Goal: Communication & Community: Answer question/provide support

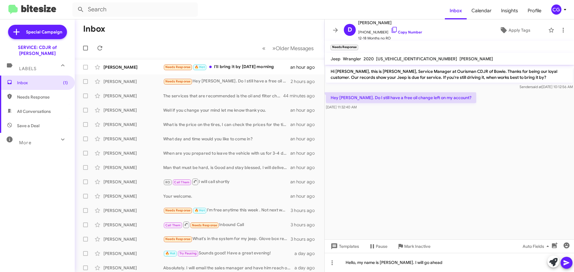
click at [558, 5] on div "CG" at bounding box center [556, 9] width 10 height 10
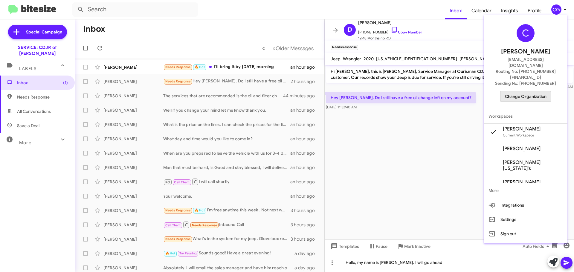
click at [539, 91] on span "Change Organization" at bounding box center [526, 96] width 42 height 10
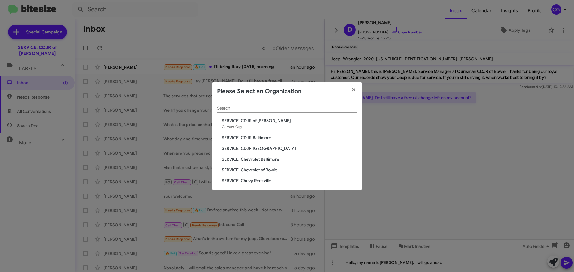
click at [268, 170] on span "SERVICE: Chevrolet of Bowie" at bounding box center [289, 170] width 135 height 6
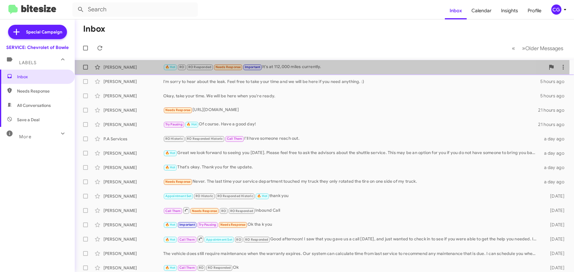
click at [287, 67] on div "🔥 Hot RO RO Responded Needs Response Important It's at 112,000 miles currently." at bounding box center [354, 67] width 382 height 7
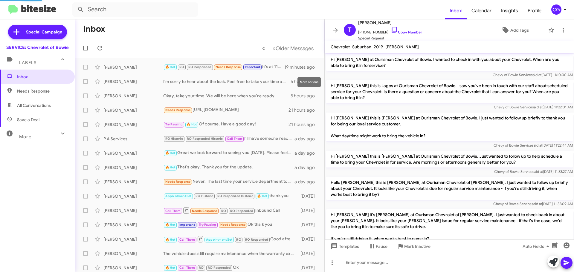
scroll to position [335, 0]
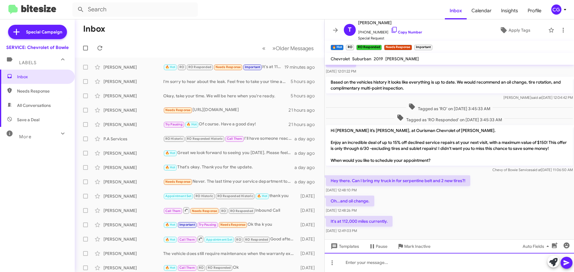
click at [429, 262] on div at bounding box center [448, 262] width 249 height 19
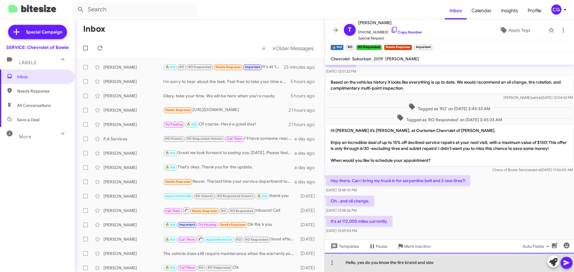
click at [444, 263] on div "Hello, yes do you know the tire brand and size" at bounding box center [448, 262] width 249 height 19
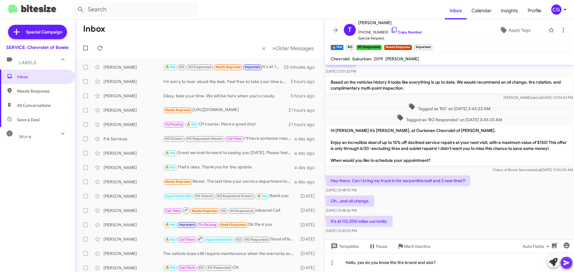
click at [569, 262] on icon at bounding box center [566, 262] width 7 height 7
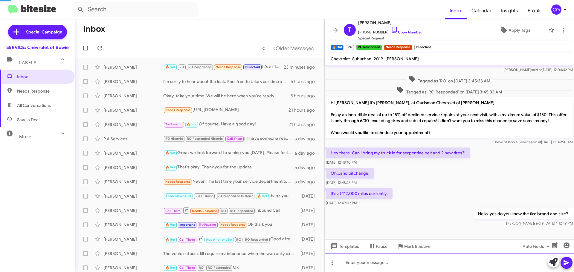
scroll to position [368, 0]
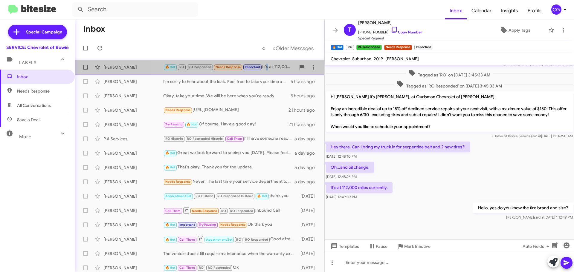
click at [268, 64] on div "🔥 Hot RO RO Responded Needs Response Important It's at 112,000 miles currently." at bounding box center [229, 67] width 132 height 7
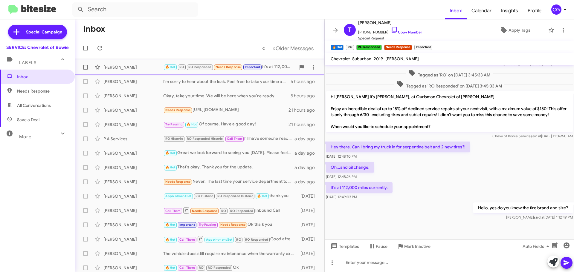
click at [275, 67] on div "🔥 Hot RO RO Responded Needs Response Important It's at 112,000 miles currently." at bounding box center [229, 67] width 132 height 7
click at [97, 48] on icon at bounding box center [99, 48] width 7 height 7
click at [558, 7] on div "CG" at bounding box center [556, 9] width 10 height 10
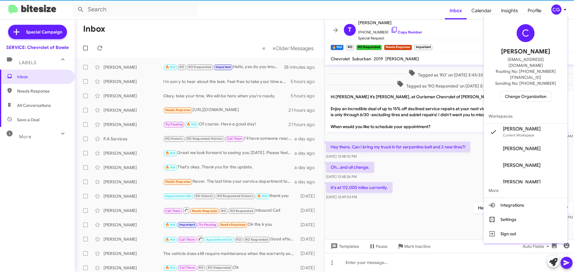
click at [542, 91] on span "Change Organization" at bounding box center [526, 96] width 42 height 10
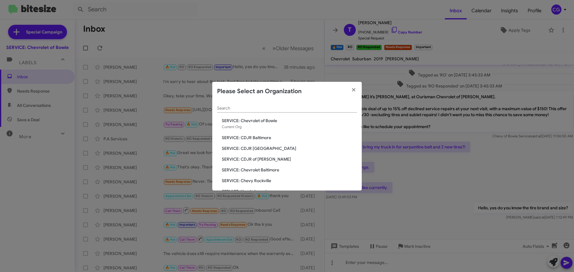
click at [255, 138] on span "SERVICE: CDJR Baltimore" at bounding box center [289, 138] width 135 height 6
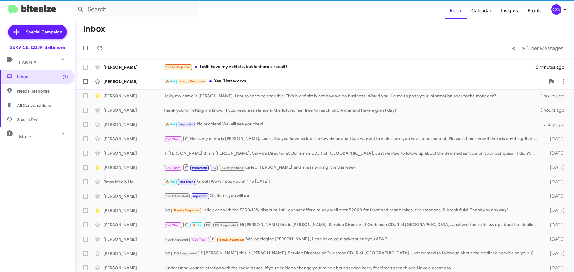
click at [149, 80] on div "[PERSON_NAME]" at bounding box center [133, 82] width 60 height 6
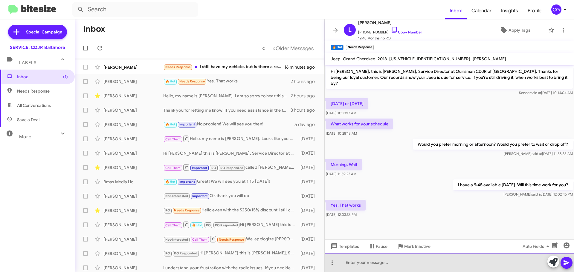
drag, startPoint x: 412, startPoint y: 265, endPoint x: 407, endPoint y: 265, distance: 4.8
click at [411, 263] on div at bounding box center [448, 262] width 249 height 19
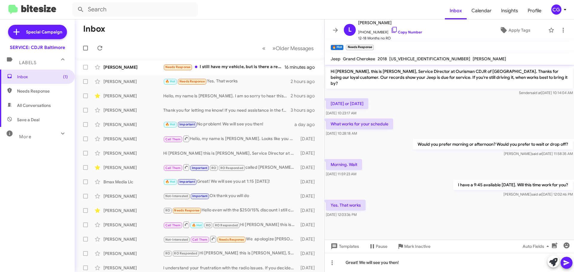
click at [564, 263] on icon at bounding box center [566, 262] width 7 height 7
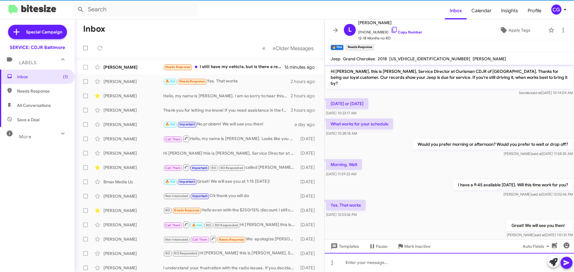
scroll to position [6, 0]
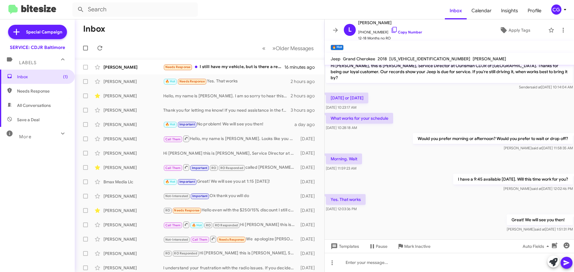
click at [399, 56] on div "1C4RJFAG0JC288203" at bounding box center [429, 58] width 83 height 7
click at [399, 56] on span "1C4RJFAG0JC288203" at bounding box center [429, 58] width 81 height 5
copy span "1C4RJFAG0JC288203"
click at [562, 30] on icon at bounding box center [562, 30] width 1 height 5
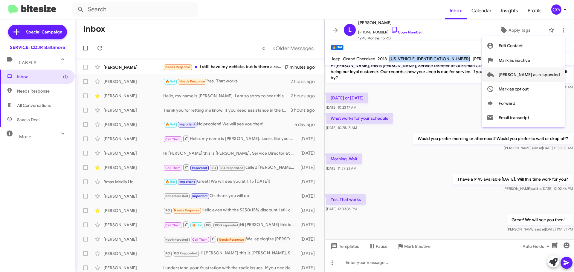
click at [558, 77] on span "[PERSON_NAME] as responded" at bounding box center [528, 75] width 61 height 14
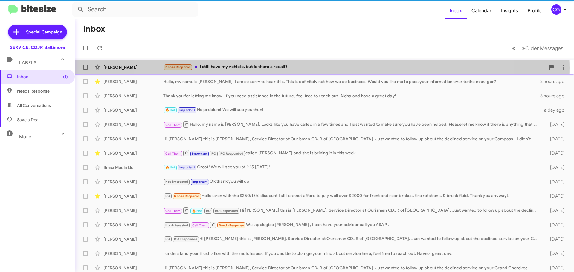
click at [313, 68] on div "Needs Response I still have my vehicle, but is there a recall?" at bounding box center [354, 67] width 382 height 7
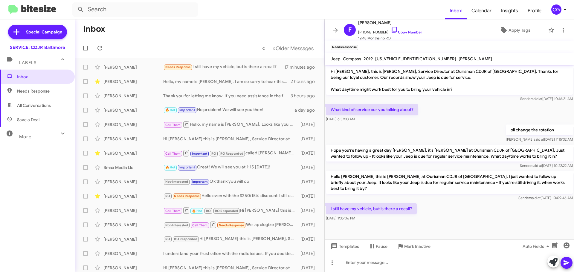
click at [414, 58] on span "3C4NJDBB7KT767875" at bounding box center [415, 58] width 81 height 5
click at [416, 57] on span "3C4NJDBB7KT767875" at bounding box center [415, 58] width 81 height 5
copy span "3C4NJDBB7KT767875"
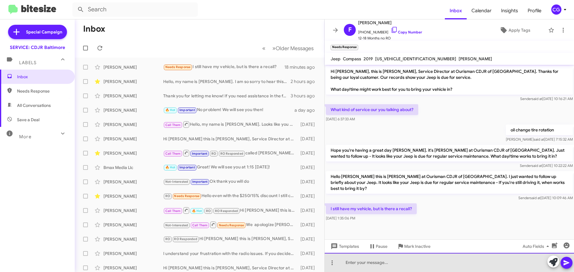
click at [425, 262] on div at bounding box center [448, 262] width 249 height 19
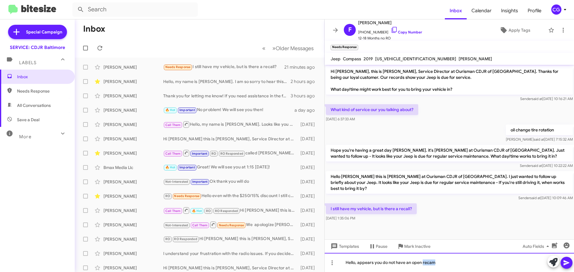
copy div "recam"
click at [465, 268] on div "Hello, appears you do not have an open a recall." at bounding box center [448, 262] width 249 height 19
click at [452, 262] on div "Hello, appears you do not have an open a recall." at bounding box center [448, 262] width 249 height 19
click at [573, 264] on div "Hello, appears you do not have an open a recall. Is there an issue going on wit…" at bounding box center [448, 262] width 249 height 19
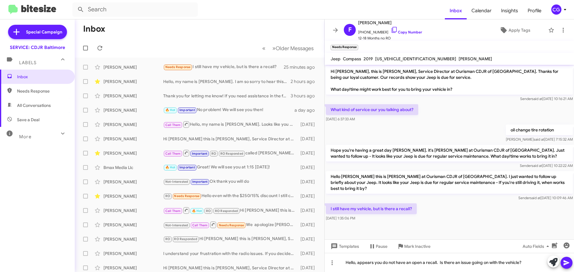
click at [570, 262] on button at bounding box center [566, 263] width 12 height 12
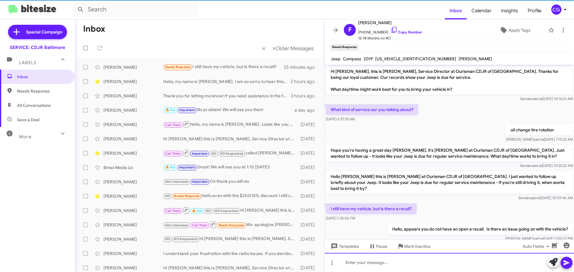
scroll to position [8, 0]
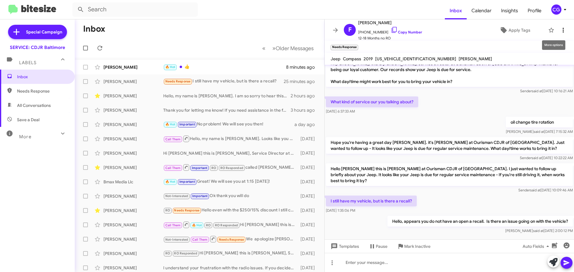
click at [561, 29] on icon at bounding box center [562, 30] width 7 height 7
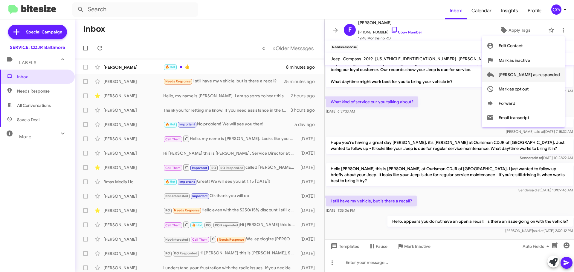
click at [554, 73] on span "[PERSON_NAME] as responded" at bounding box center [528, 75] width 61 height 14
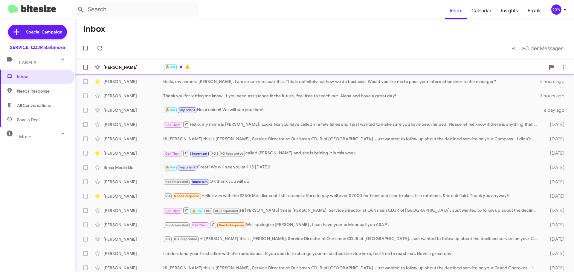
click at [247, 64] on div "🔥 Hot 👍" at bounding box center [354, 67] width 382 height 7
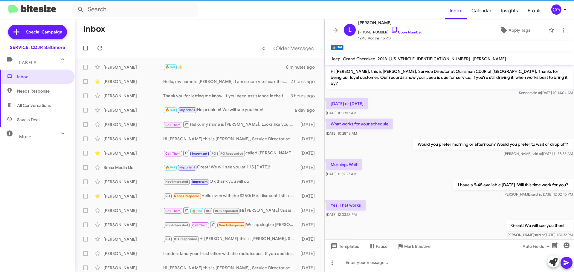
scroll to position [16, 0]
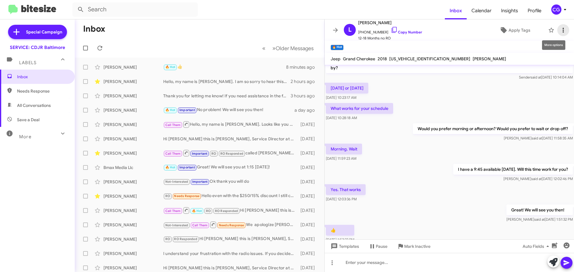
click at [559, 30] on icon at bounding box center [562, 30] width 7 height 7
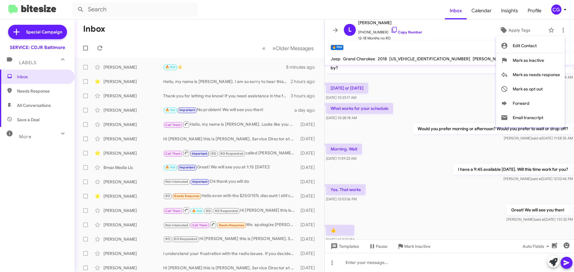
click at [90, 44] on div at bounding box center [287, 136] width 574 height 272
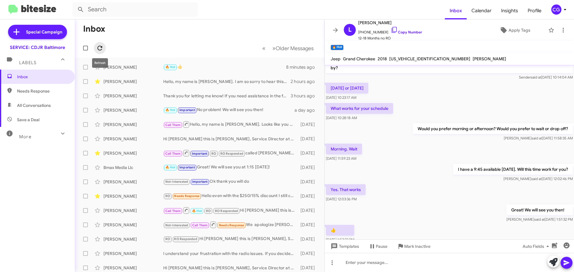
click at [102, 46] on icon at bounding box center [99, 48] width 7 height 7
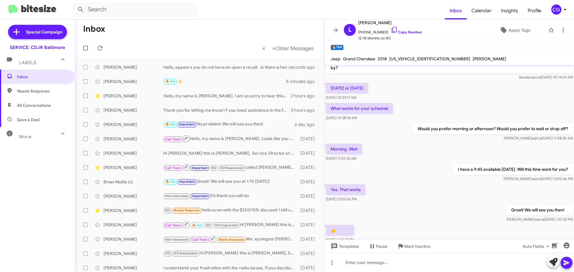
click at [559, 10] on div "CG" at bounding box center [556, 9] width 10 height 10
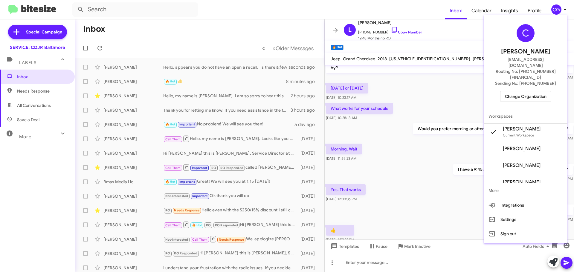
click at [535, 91] on span "Change Organization" at bounding box center [526, 96] width 42 height 10
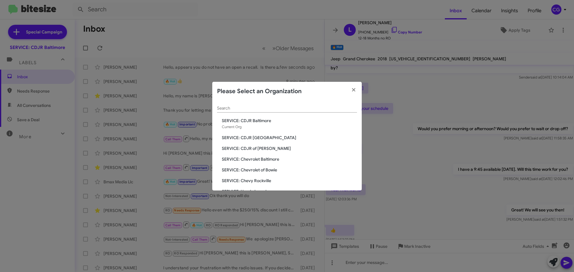
click at [266, 139] on span "SERVICE: CDJR [GEOGRAPHIC_DATA]" at bounding box center [289, 138] width 135 height 6
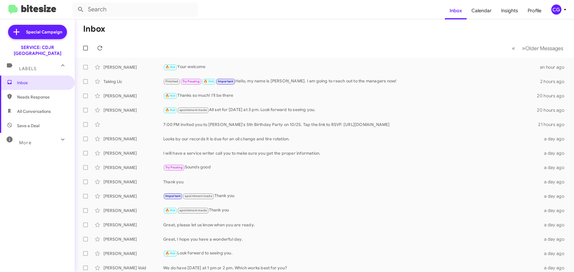
click at [561, 7] on icon at bounding box center [564, 9] width 7 height 7
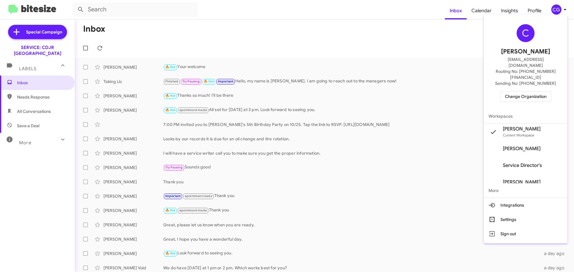
click at [521, 91] on span "Change Organization" at bounding box center [526, 96] width 42 height 10
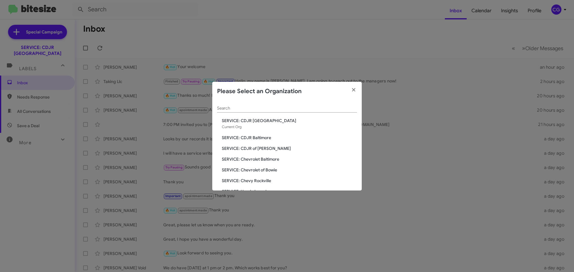
click at [261, 148] on span "SERVICE: CDJR of [PERSON_NAME]" at bounding box center [289, 149] width 135 height 6
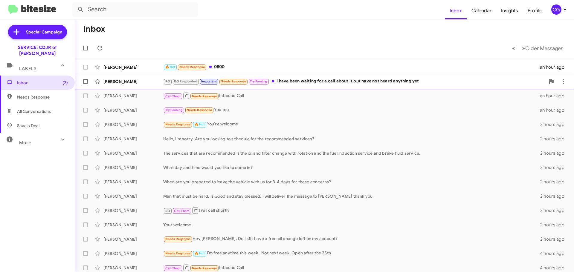
click at [263, 85] on span "RO RO Responded Important Needs Response Try Pausing" at bounding box center [216, 81] width 106 height 7
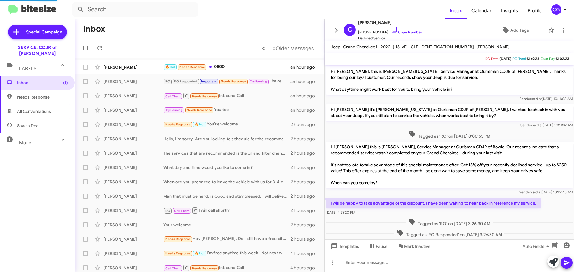
scroll to position [230, 0]
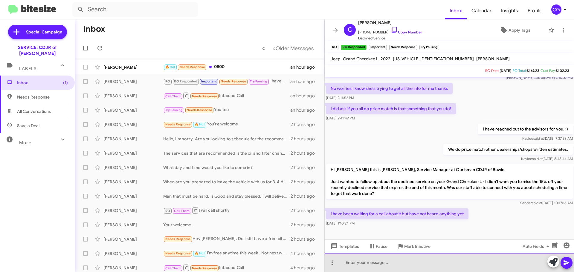
click at [448, 269] on div at bounding box center [448, 262] width 249 height 19
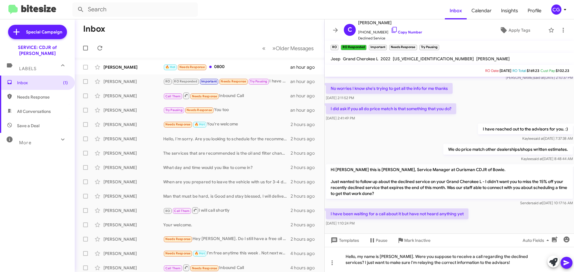
click at [567, 263] on icon at bounding box center [566, 262] width 7 height 7
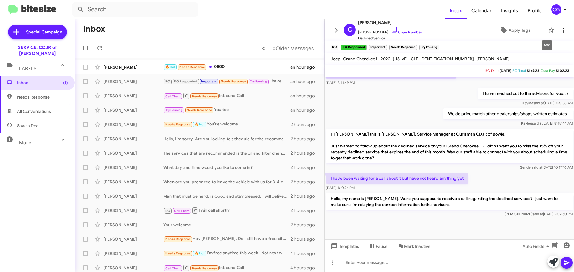
scroll to position [270, 0]
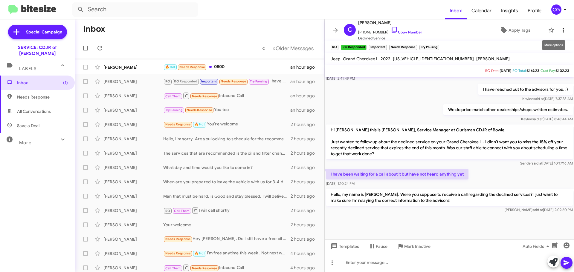
click at [562, 28] on span at bounding box center [563, 30] width 12 height 7
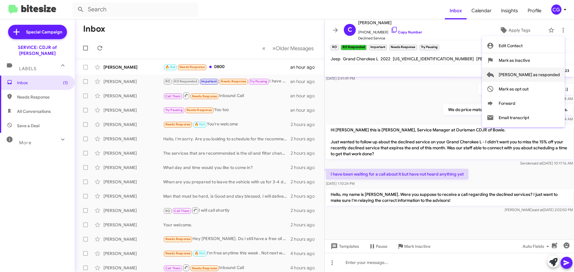
drag, startPoint x: 553, startPoint y: 71, endPoint x: 549, endPoint y: 71, distance: 4.8
click at [553, 72] on span "[PERSON_NAME] as responded" at bounding box center [528, 75] width 61 height 14
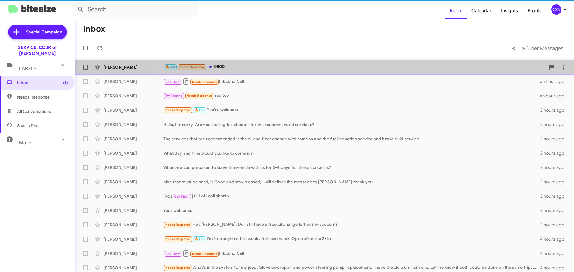
click at [365, 66] on div "🔥 Hot Needs Response 0800" at bounding box center [354, 67] width 382 height 7
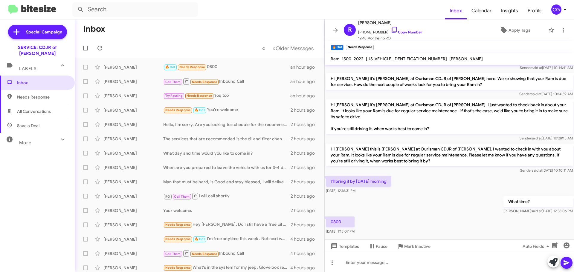
scroll to position [65, 0]
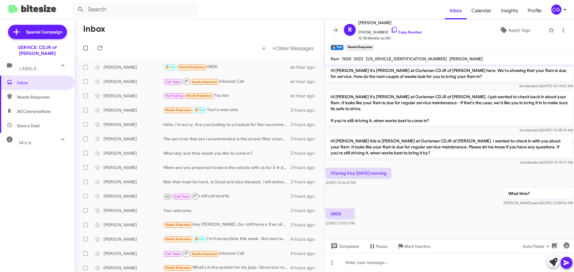
click at [398, 56] on div "1C6RREFT9NN100756" at bounding box center [406, 58] width 83 height 7
click at [397, 57] on span "1C6RREFT9NN100756" at bounding box center [406, 58] width 81 height 5
copy span "1C6RREFT9NN100756"
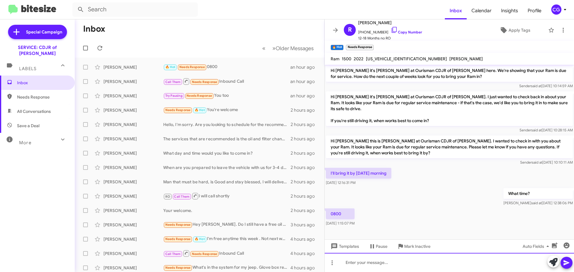
click at [384, 264] on div at bounding box center [448, 262] width 249 height 19
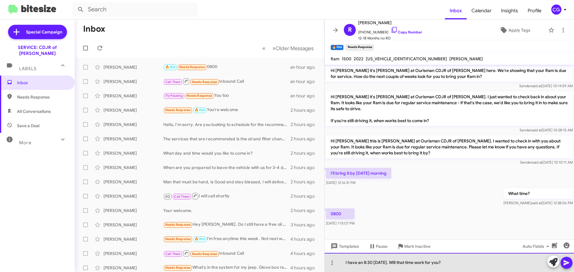
click at [573, 258] on div "I have an 8:30 on Friday. Will that time work for you?" at bounding box center [448, 262] width 249 height 19
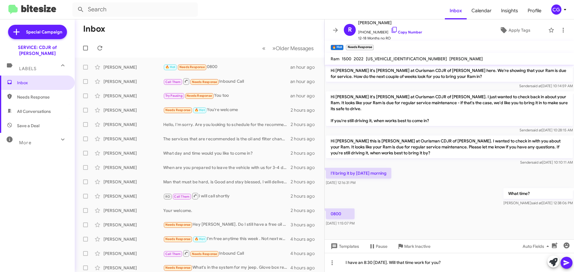
click at [569, 261] on icon at bounding box center [566, 262] width 7 height 7
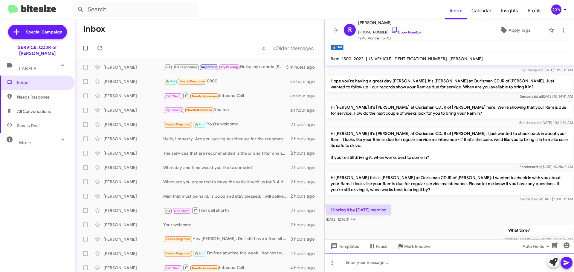
scroll to position [87, 0]
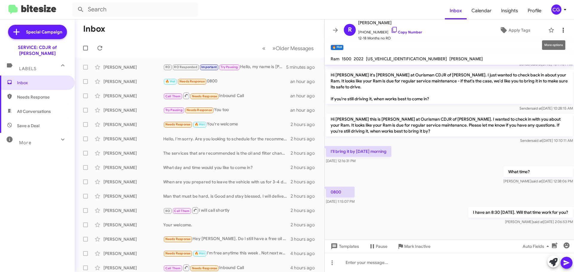
click at [563, 30] on span at bounding box center [563, 30] width 12 height 7
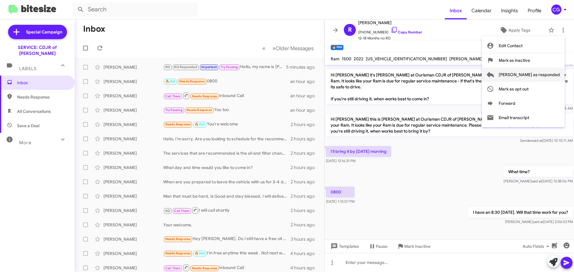
click at [557, 72] on span "Mark as responded" at bounding box center [528, 75] width 61 height 14
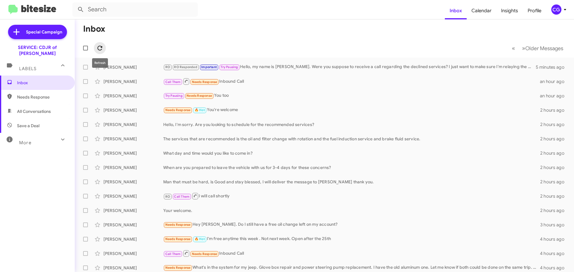
click at [100, 51] on icon at bounding box center [99, 48] width 7 height 7
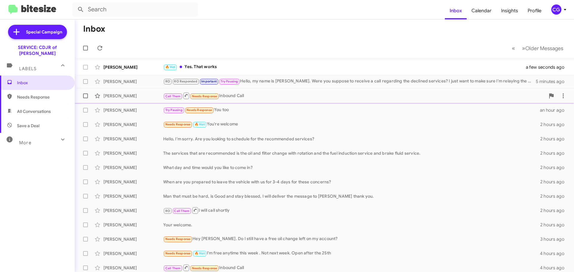
click at [242, 98] on div "Call Them Needs Response Inbound Call" at bounding box center [354, 95] width 382 height 7
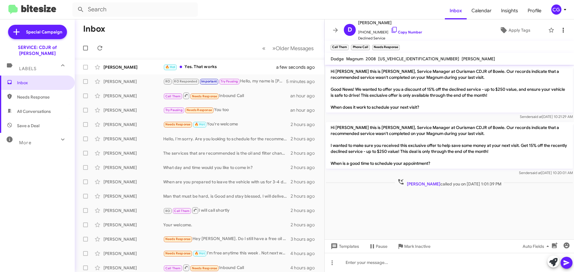
click at [562, 33] on span at bounding box center [563, 30] width 12 height 7
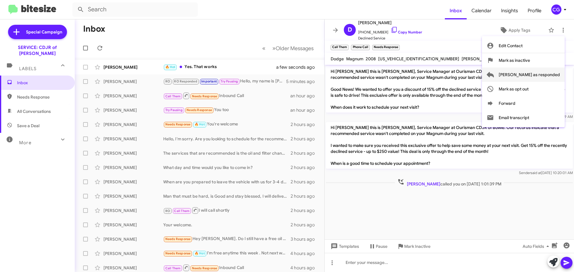
drag, startPoint x: 551, startPoint y: 75, endPoint x: 523, endPoint y: 79, distance: 28.2
click at [550, 75] on span "Mark as responded" at bounding box center [528, 75] width 61 height 14
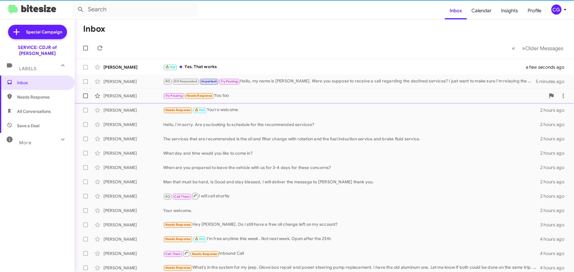
click at [288, 96] on div "Try Pausing Needs Response You too" at bounding box center [354, 95] width 382 height 7
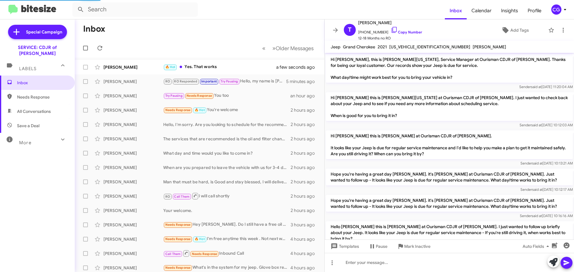
scroll to position [202, 0]
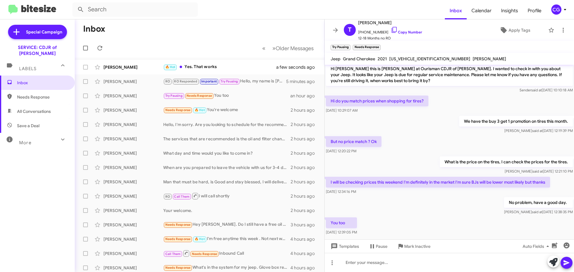
click at [566, 33] on mat-toolbar "T Tina Williams +12405224409 Copy Number 12-18 Months no RO Apply Tags" at bounding box center [448, 30] width 249 height 22
click at [562, 33] on icon at bounding box center [562, 30] width 7 height 7
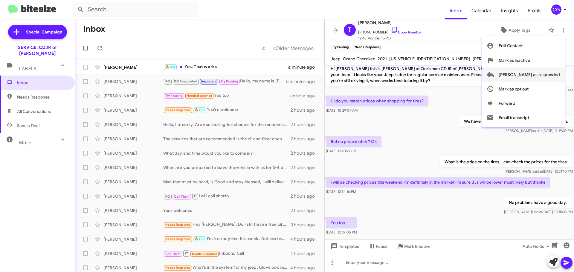
click at [553, 74] on span "Mark as responded" at bounding box center [528, 75] width 61 height 14
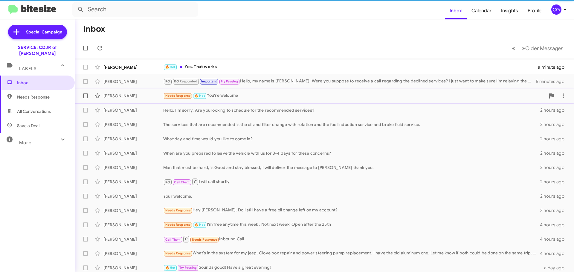
click at [289, 93] on div "Needs Response 🔥 Hot You're welcome" at bounding box center [354, 95] width 382 height 7
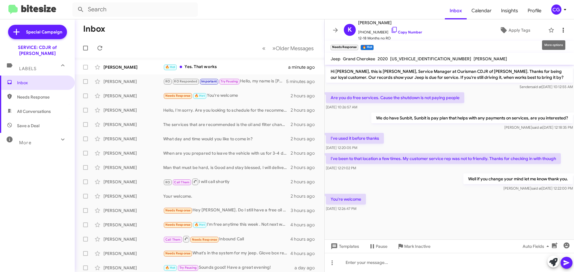
click at [561, 33] on icon at bounding box center [562, 30] width 7 height 7
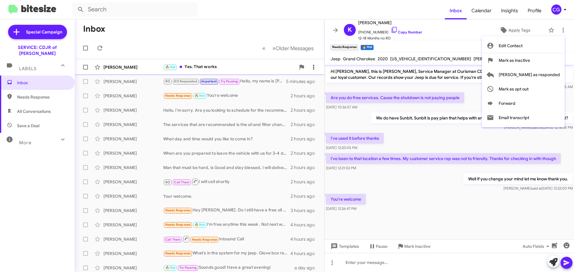
click at [556, 71] on span "Mark as responded" at bounding box center [528, 75] width 61 height 14
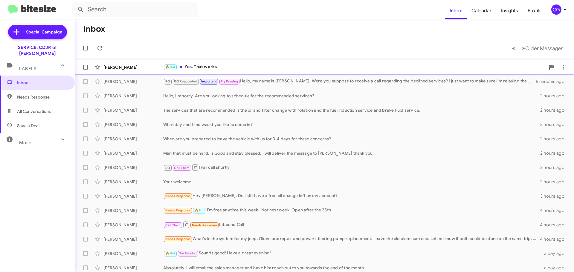
click at [227, 63] on div "Robert Gammage 🔥 Hot Yes. That works a minute ago" at bounding box center [323, 67] width 489 height 12
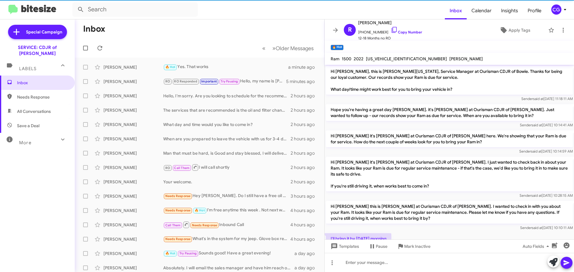
scroll to position [109, 0]
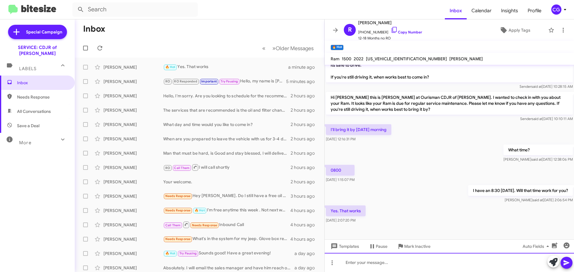
drag, startPoint x: 421, startPoint y: 269, endPoint x: 409, endPoint y: 261, distance: 13.7
click at [421, 268] on div at bounding box center [448, 262] width 249 height 19
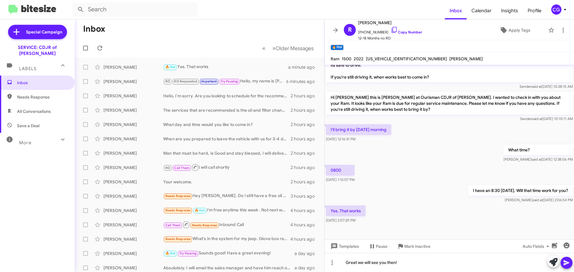
click at [569, 267] on span at bounding box center [566, 263] width 7 height 12
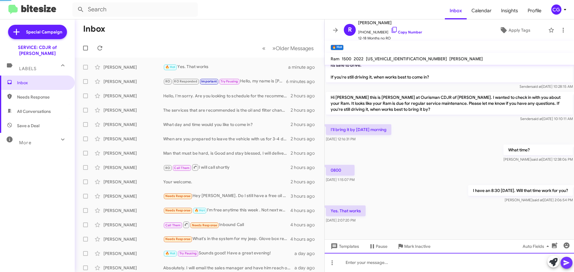
scroll to position [0, 0]
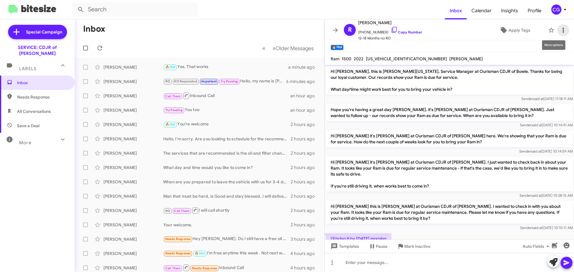
click at [560, 30] on icon at bounding box center [562, 30] width 7 height 7
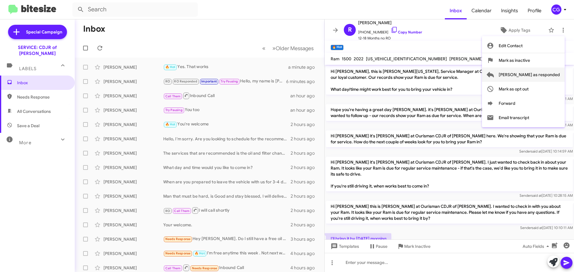
drag, startPoint x: 555, startPoint y: 74, endPoint x: 541, endPoint y: 76, distance: 14.8
click at [555, 74] on span "Mark as responded" at bounding box center [528, 75] width 61 height 14
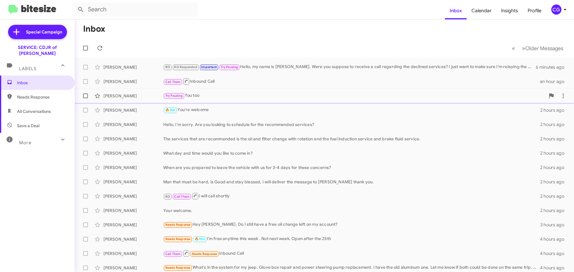
drag, startPoint x: 224, startPoint y: 108, endPoint x: 227, endPoint y: 101, distance: 7.5
click at [224, 106] on div "Kim Wiggins 🔥 Hot You're welcome 2 hours ago" at bounding box center [323, 110] width 489 height 12
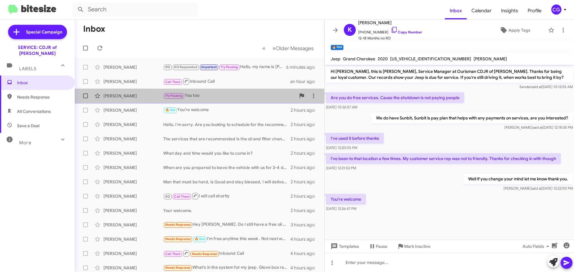
click at [231, 100] on div "Tina Williams Try Pausing You too an hour ago" at bounding box center [199, 96] width 240 height 12
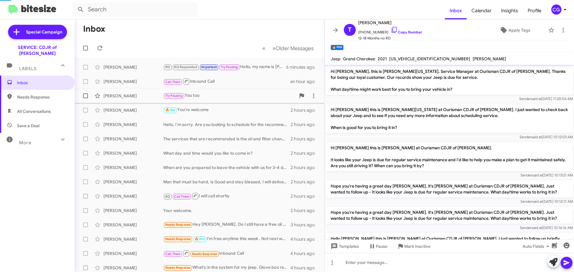
scroll to position [214, 0]
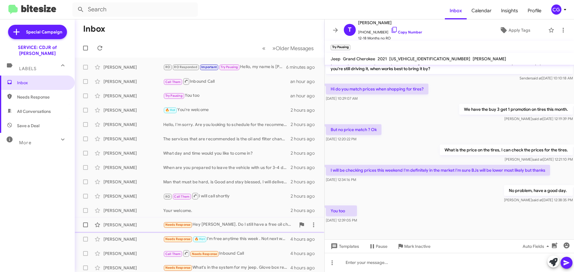
click at [244, 226] on div "Needs Response Hey David. Do I still have a free oil change left on my account?" at bounding box center [229, 224] width 132 height 7
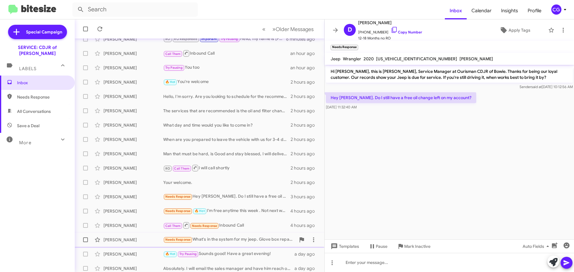
scroll to position [60, 0]
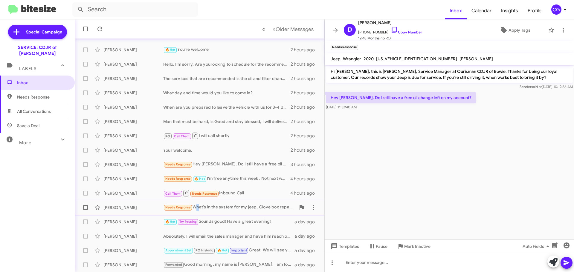
click at [196, 208] on div "Needs Response What's in the system for my jeep. Glove box repair and power ste…" at bounding box center [229, 207] width 132 height 7
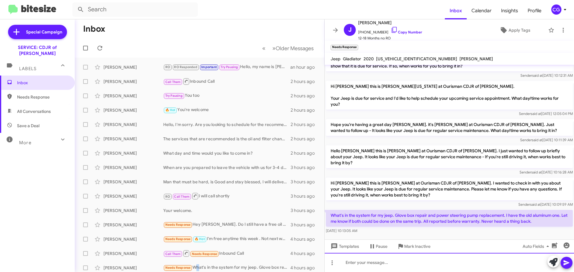
click at [431, 267] on div at bounding box center [448, 262] width 249 height 19
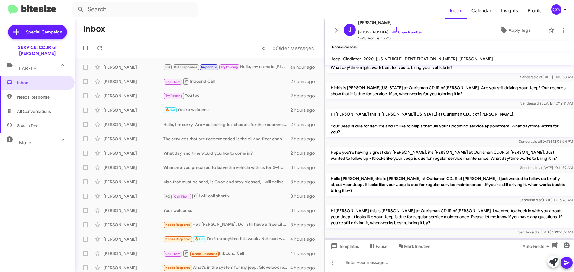
scroll to position [50, 0]
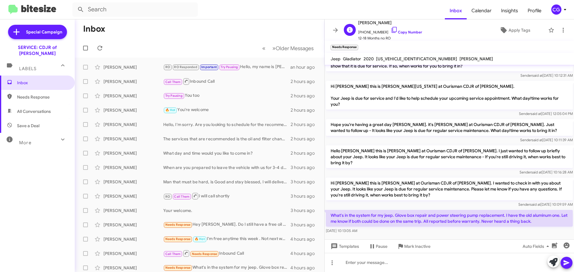
click at [368, 23] on span "Jason Gresty" at bounding box center [390, 22] width 64 height 7
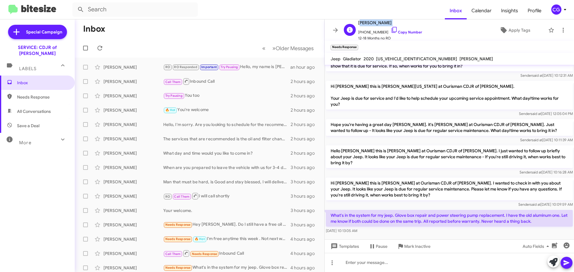
copy span "Jason Gresty"
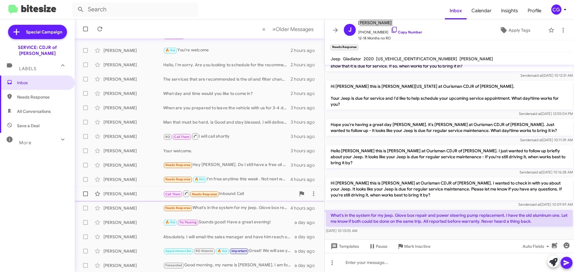
scroll to position [60, 0]
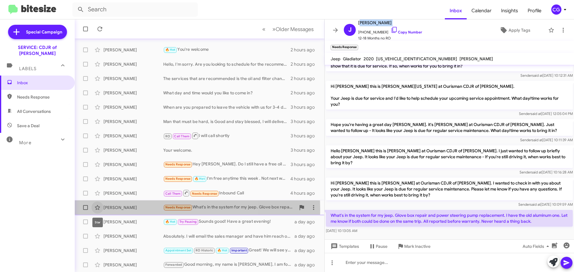
drag, startPoint x: 99, startPoint y: 209, endPoint x: 137, endPoint y: 208, distance: 38.2
click at [99, 208] on icon at bounding box center [97, 207] width 7 height 7
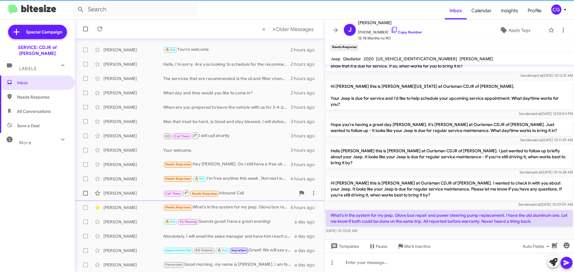
drag, startPoint x: 239, startPoint y: 193, endPoint x: 262, endPoint y: 195, distance: 23.1
click at [239, 193] on div "Call Them Needs Response Inbound Call" at bounding box center [229, 192] width 132 height 7
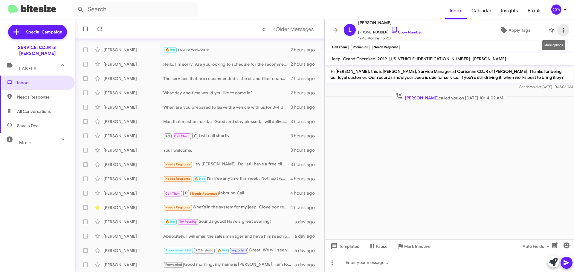
click at [560, 32] on icon at bounding box center [562, 30] width 7 height 7
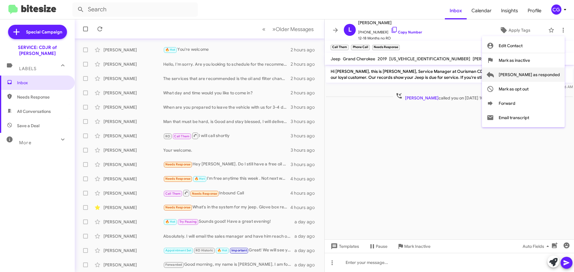
click at [558, 74] on span "Mark as responded" at bounding box center [528, 75] width 61 height 14
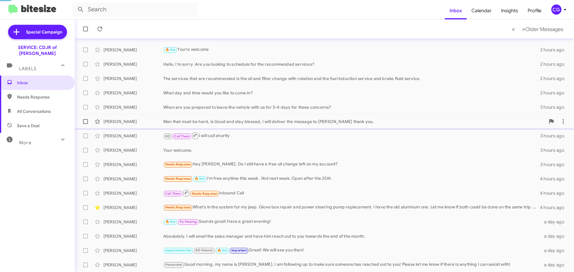
scroll to position [46, 0]
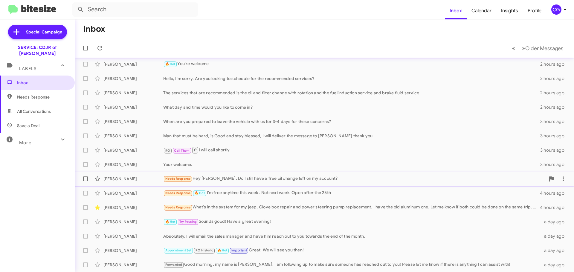
click at [247, 185] on div "David Zuk Needs Response Hey David. Do I still have a free oil change left on m…" at bounding box center [323, 179] width 489 height 12
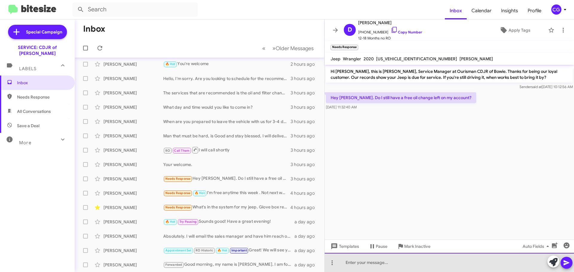
drag, startPoint x: 394, startPoint y: 261, endPoint x: 393, endPoint y: 256, distance: 4.9
click at [394, 261] on div at bounding box center [448, 262] width 249 height 19
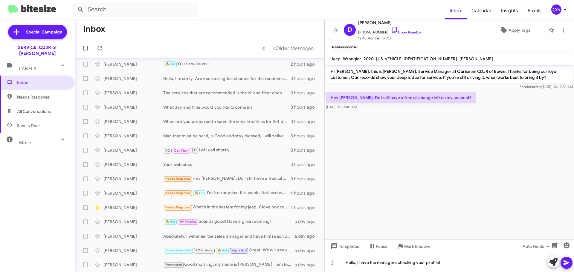
drag, startPoint x: 566, startPoint y: 263, endPoint x: 562, endPoint y: 255, distance: 9.0
click at [566, 263] on icon at bounding box center [566, 263] width 6 height 5
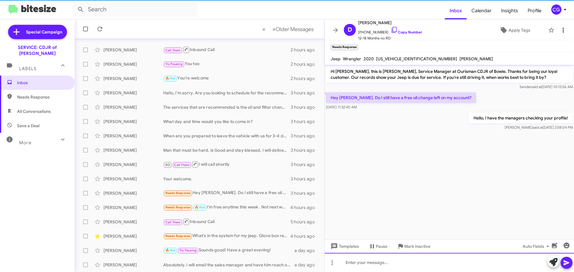
scroll to position [75, 0]
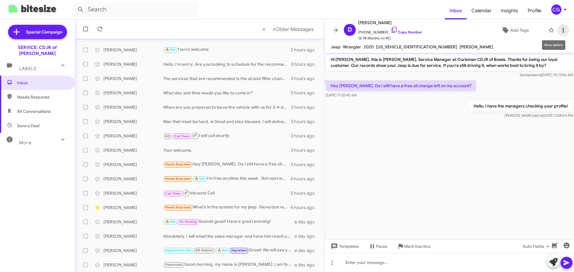
click at [560, 27] on button at bounding box center [563, 30] width 12 height 12
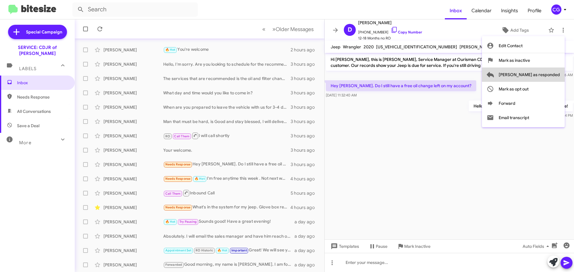
click at [551, 74] on span "Mark as responded" at bounding box center [528, 75] width 61 height 14
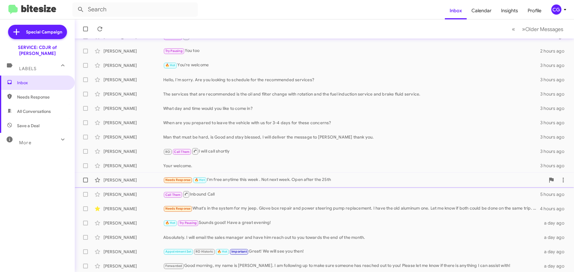
scroll to position [60, 0]
click at [243, 186] on span "Jillian Talley Needs Response 🔥 Hot I'm free anytime this week . Not next week.…" at bounding box center [324, 179] width 499 height 14
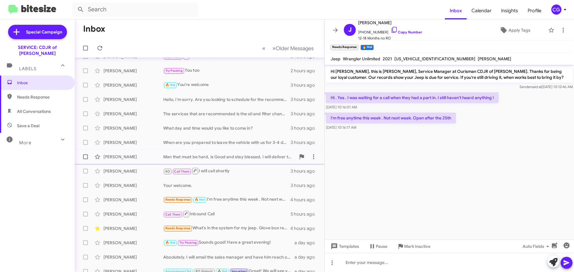
scroll to position [30, 0]
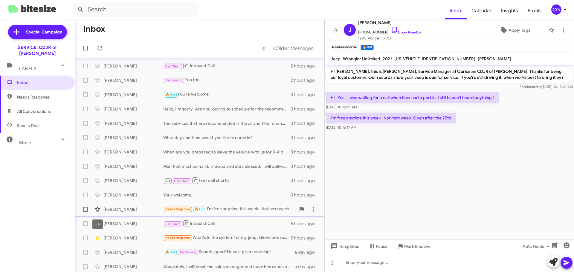
click at [94, 207] on span at bounding box center [97, 209] width 12 height 7
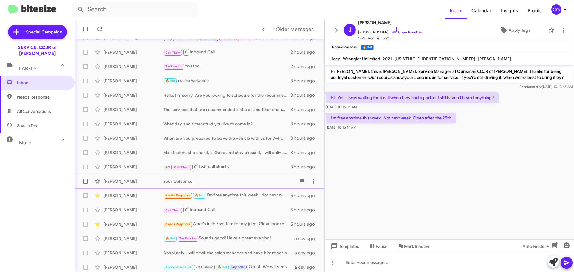
scroll to position [60, 0]
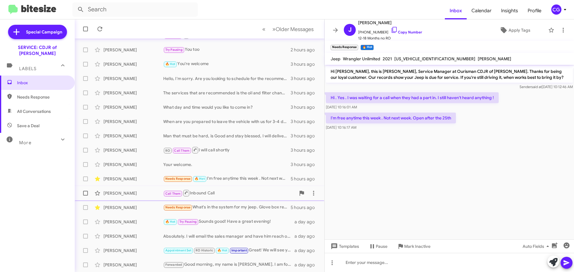
click at [183, 190] on span "Call Them" at bounding box center [176, 192] width 27 height 7
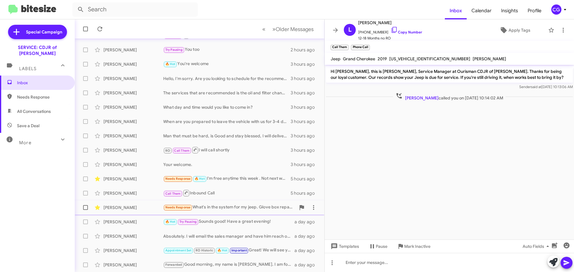
click at [198, 201] on span "Jason Gresty Needs Response What's in the system for my jeep. Glove box repair …" at bounding box center [199, 207] width 249 height 14
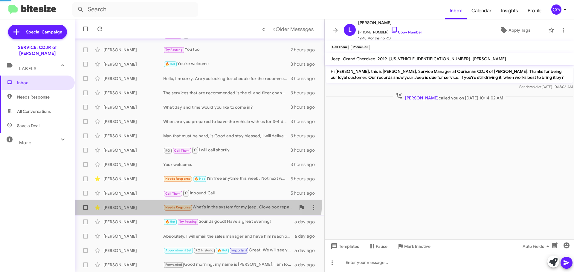
scroll to position [50, 0]
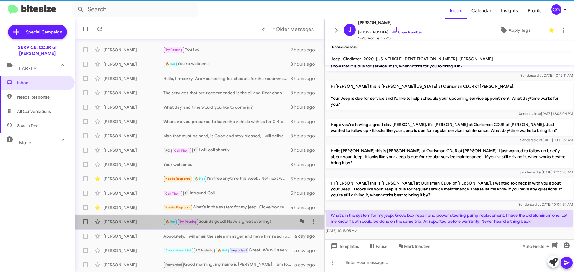
click at [204, 221] on div "🔥 Hot Try Pausing Sounds good! Have a great evening!" at bounding box center [229, 221] width 132 height 7
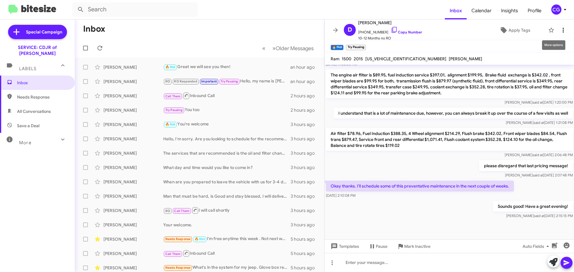
click at [559, 33] on icon at bounding box center [562, 30] width 7 height 7
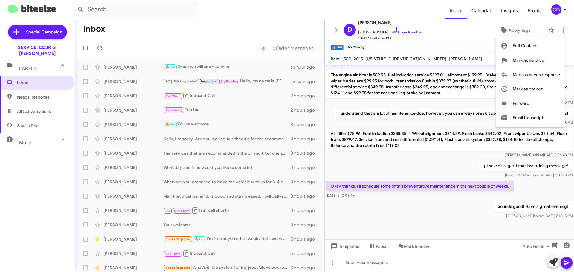
click at [555, 8] on div at bounding box center [287, 136] width 574 height 272
click at [556, 9] on div "CG" at bounding box center [556, 9] width 10 height 10
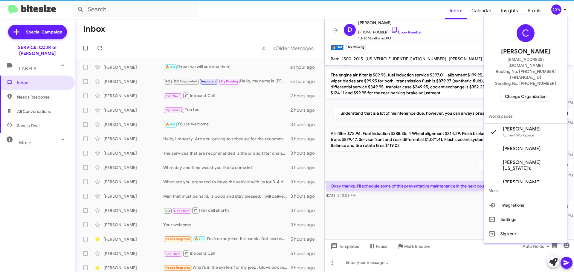
click at [551, 91] on button "Change Organization" at bounding box center [525, 96] width 51 height 11
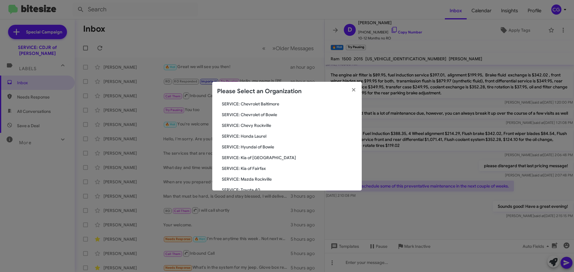
scroll to position [50, 0]
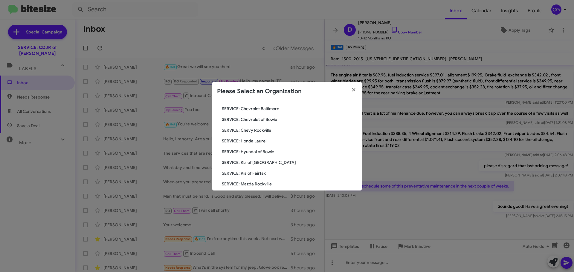
click at [263, 153] on span "SERVICE: Hyundai of Bowie" at bounding box center [289, 152] width 135 height 6
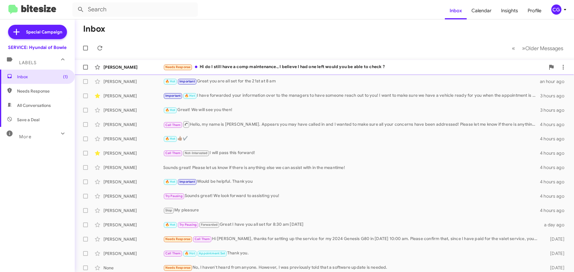
click at [207, 67] on div "Needs Response Hi do I still have a comp maintenance., I believe I had one left…" at bounding box center [354, 67] width 382 height 7
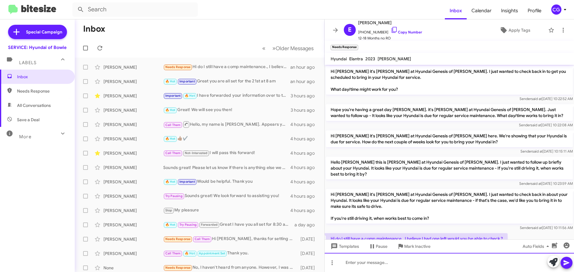
drag, startPoint x: 375, startPoint y: 259, endPoint x: 372, endPoint y: 258, distance: 3.3
click at [375, 259] on div at bounding box center [448, 262] width 249 height 19
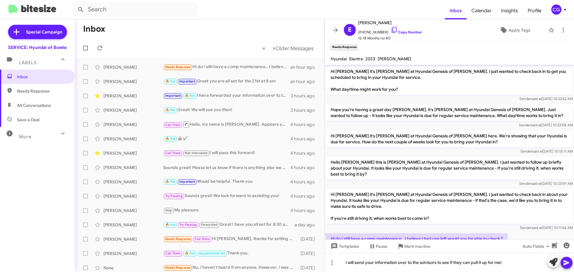
click at [569, 264] on icon at bounding box center [566, 262] width 7 height 7
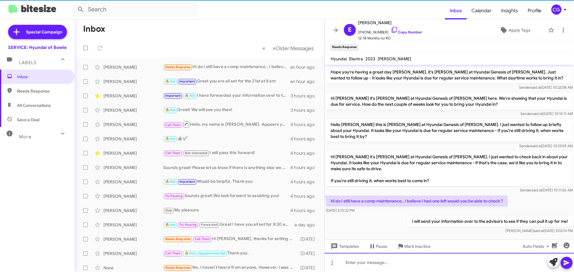
scroll to position [26, 0]
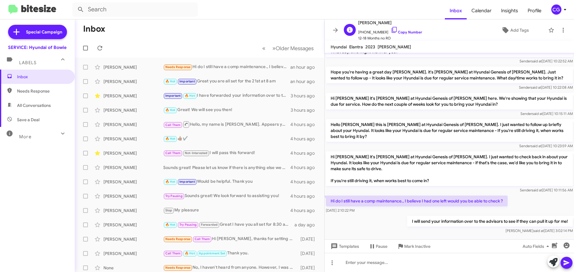
click at [375, 23] on span "Eboni Reynolds" at bounding box center [390, 22] width 64 height 7
copy span "Eboni Reynolds"
click at [367, 31] on span "+12023217719 Copy Number" at bounding box center [390, 30] width 64 height 9
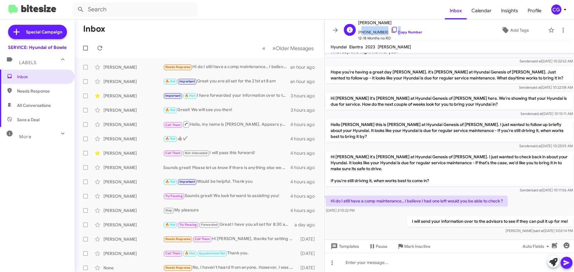
click at [367, 31] on span "+12023217719 Copy Number" at bounding box center [390, 30] width 64 height 9
copy span "12023217719"
click at [561, 28] on icon at bounding box center [562, 30] width 7 height 7
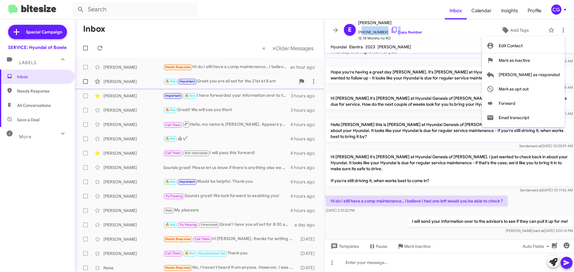
click at [553, 74] on span "Mark as responded" at bounding box center [528, 75] width 61 height 14
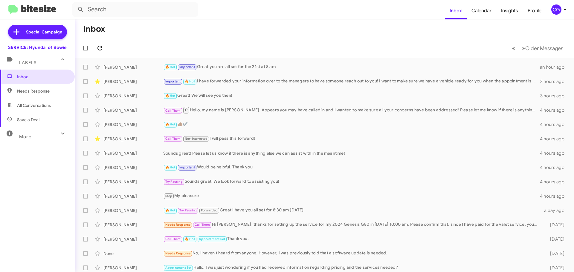
click at [97, 44] on button at bounding box center [100, 48] width 12 height 12
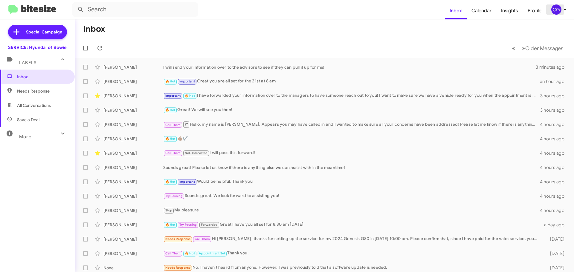
click at [560, 12] on div "CG" at bounding box center [556, 9] width 10 height 10
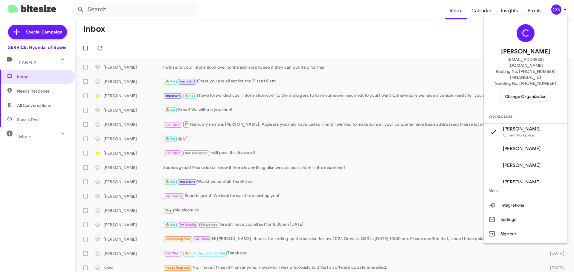
click at [542, 91] on span "Change Organization" at bounding box center [526, 96] width 42 height 10
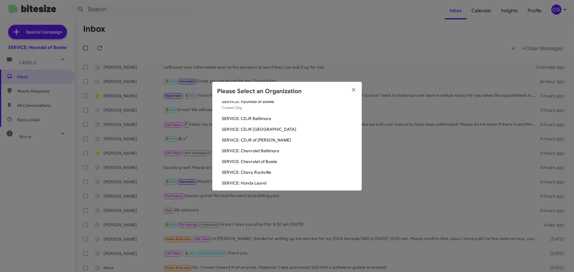
scroll to position [30, 0]
click at [257, 110] on span "SERVICE: CDJR Baltimore" at bounding box center [289, 108] width 135 height 6
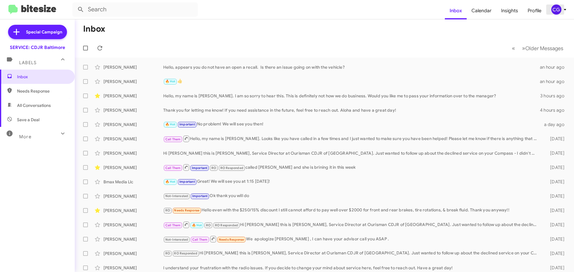
click at [557, 9] on div "CG" at bounding box center [556, 9] width 10 height 10
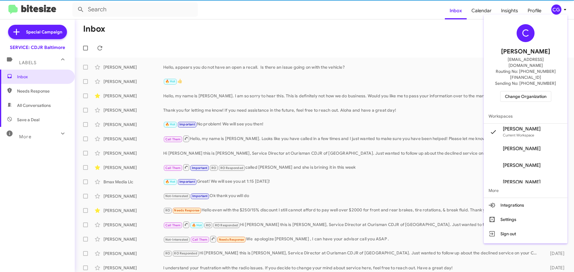
click at [522, 91] on span "Change Organization" at bounding box center [526, 96] width 42 height 10
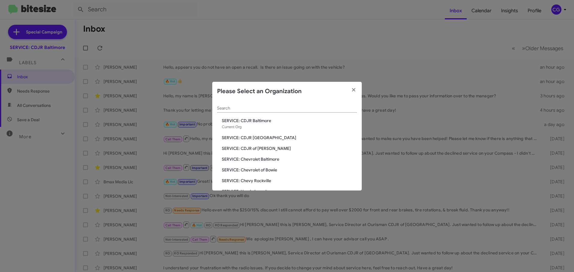
drag, startPoint x: 252, startPoint y: 135, endPoint x: 264, endPoint y: 134, distance: 11.1
click at [252, 136] on span "SERVICE: CDJR [GEOGRAPHIC_DATA]" at bounding box center [289, 138] width 135 height 6
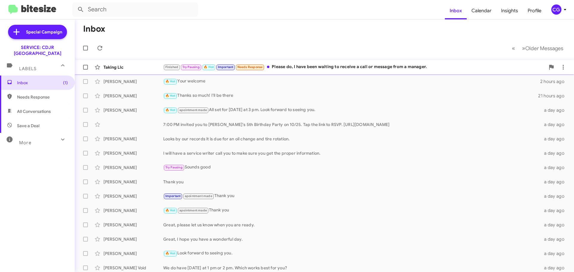
click at [398, 71] on div "Taking Llc Finished Try Pausing 🔥 Hot Important Needs Response Please do, I hav…" at bounding box center [323, 67] width 489 height 12
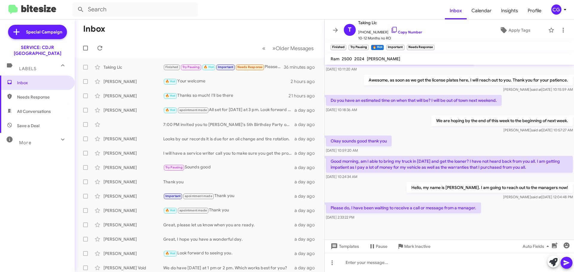
scroll to position [357, 0]
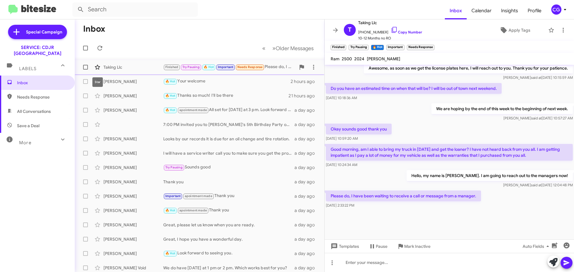
click at [96, 65] on icon at bounding box center [97, 67] width 7 height 7
click at [555, 8] on div "CG" at bounding box center [556, 9] width 10 height 10
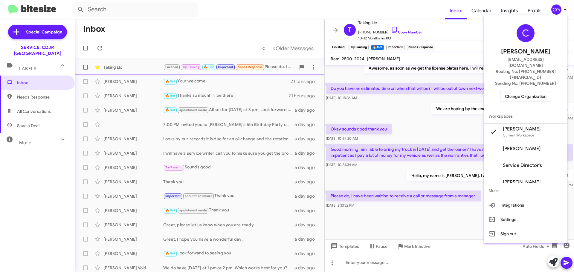
click at [551, 91] on button "Change Organization" at bounding box center [525, 96] width 51 height 11
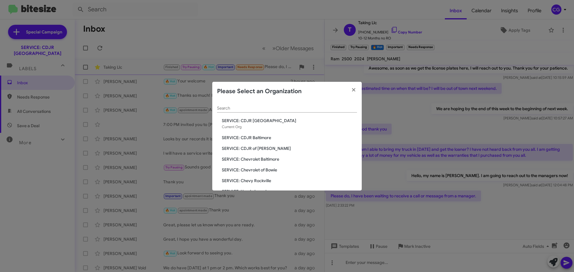
click at [240, 137] on span "SERVICE: CDJR Baltimore" at bounding box center [289, 138] width 135 height 6
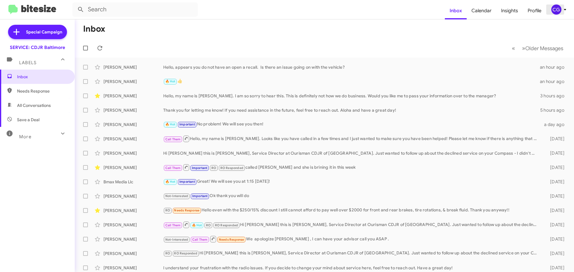
click at [562, 13] on icon at bounding box center [564, 9] width 7 height 7
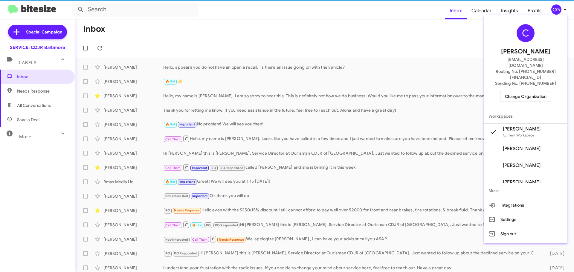
click at [540, 92] on div "C [PERSON_NAME] [EMAIL_ADDRESS][DOMAIN_NAME] Routing No: [PHONE_NUMBER][FINANCI…" at bounding box center [525, 63] width 84 height 92
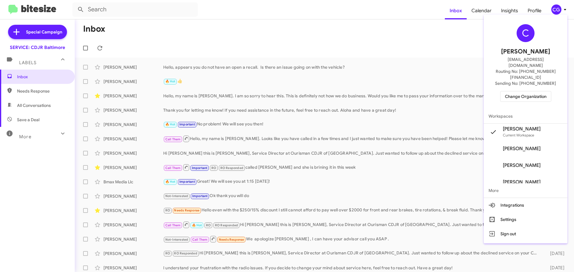
click at [539, 91] on span "Change Organization" at bounding box center [526, 96] width 42 height 10
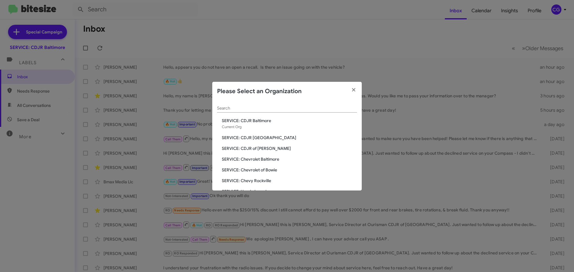
click at [265, 146] on span "SERVICE: CDJR of [PERSON_NAME]" at bounding box center [289, 149] width 135 height 6
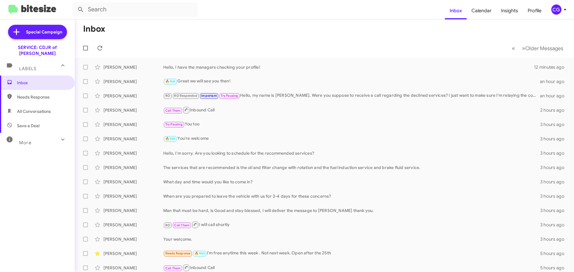
click at [551, 4] on mat-toolbar "Inbox Calendar Insights Profile CG" at bounding box center [287, 9] width 574 height 19
click at [556, 7] on div "CG" at bounding box center [556, 9] width 10 height 10
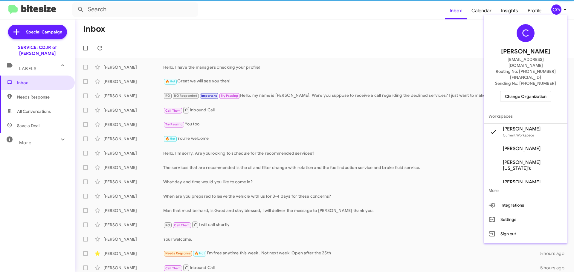
click at [554, 95] on div "C Carmen Gast cgast@ourismancars.com Routing No: +1 (301) 249-4227 Sending No: …" at bounding box center [525, 63] width 84 height 92
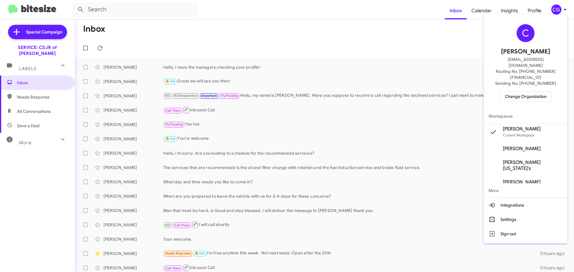
click at [546, 91] on span "Change Organization" at bounding box center [526, 96] width 42 height 10
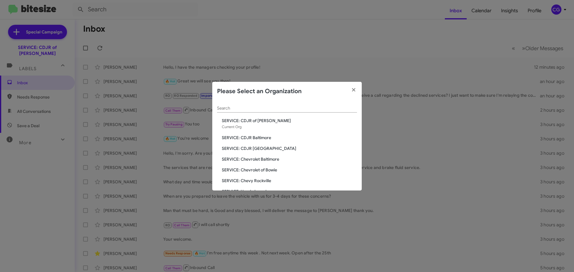
click at [253, 161] on span "SERVICE: Chevrolet Baltimore" at bounding box center [289, 159] width 135 height 6
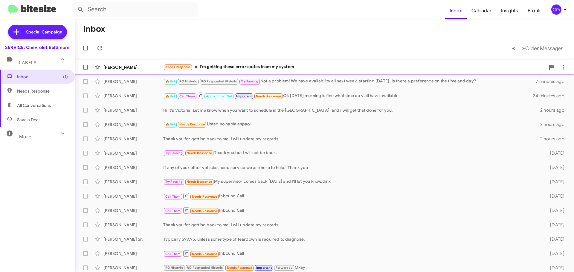
click at [324, 66] on div "Needs Response I'm getting these error codes from my system" at bounding box center [354, 67] width 382 height 7
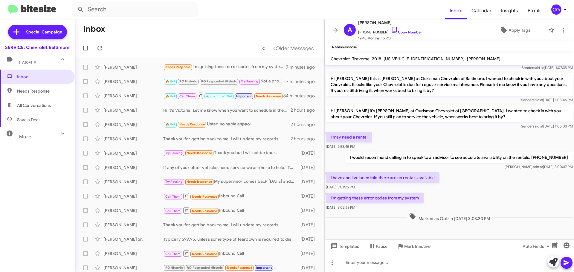
scroll to position [211, 0]
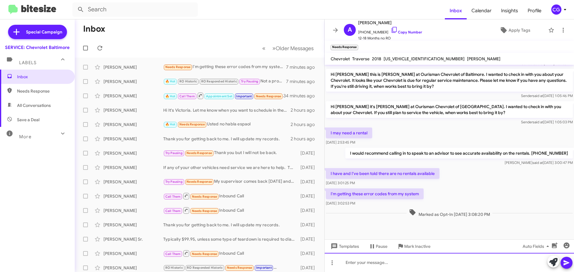
click at [442, 269] on div at bounding box center [448, 262] width 249 height 19
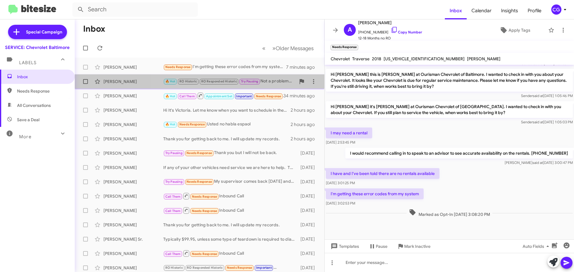
click at [282, 80] on div "🔥 Hot RO Historic RO Responded Historic Try Pausing Not a problem! We have avai…" at bounding box center [229, 81] width 132 height 7
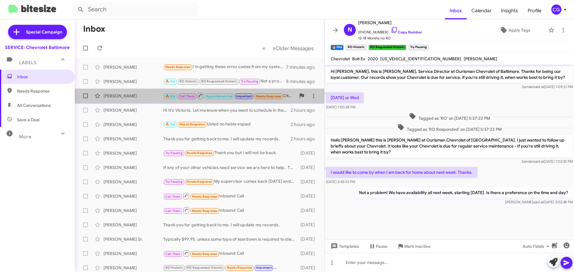
click at [283, 97] on span "🔥 Hot Call Them Appointment Set Important Needs Response" at bounding box center [223, 95] width 120 height 7
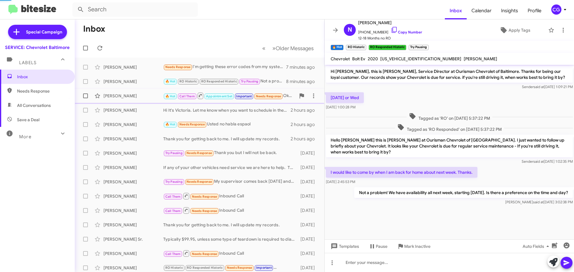
scroll to position [117, 0]
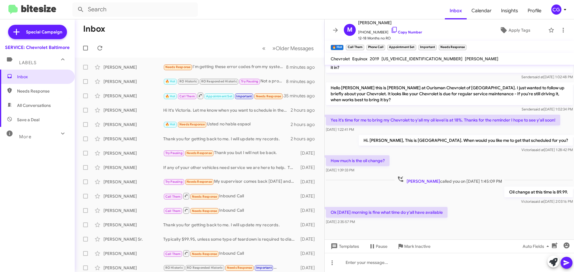
click at [408, 59] on span "[US_VEHICLE_IDENTIFICATION_NUMBER]" at bounding box center [421, 58] width 81 height 5
copy span "[US_VEHICLE_IDENTIFICATION_NUMBER]"
